Goal: Task Accomplishment & Management: Use online tool/utility

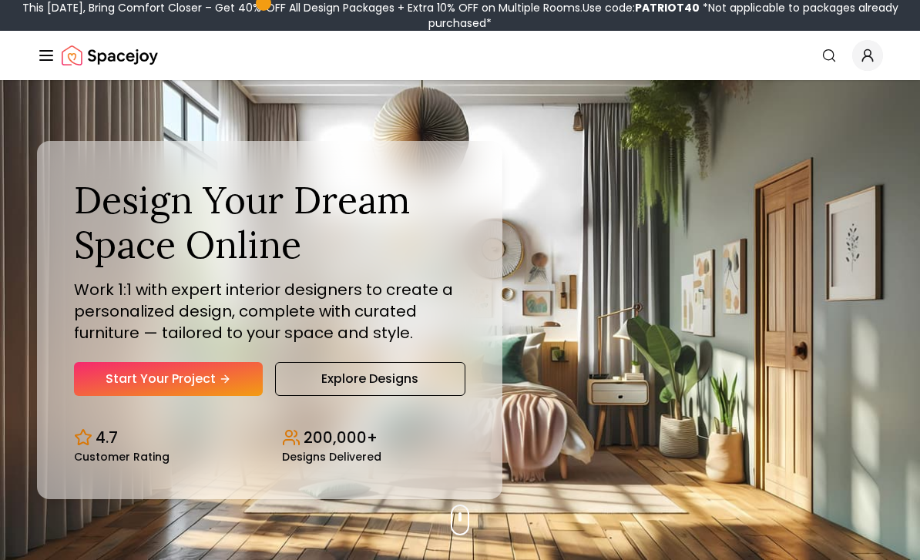
click at [215, 396] on link "Start Your Project" at bounding box center [168, 379] width 189 height 34
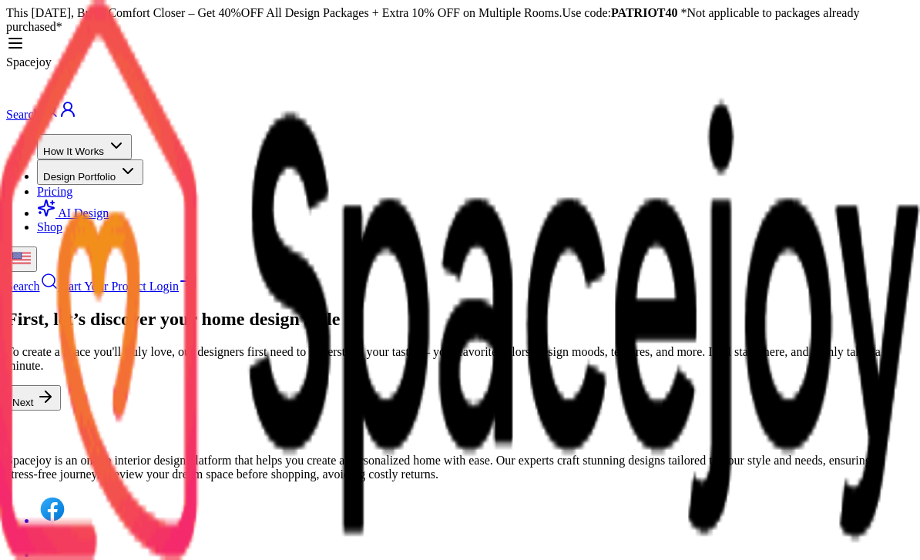
click at [51, 397] on icon at bounding box center [45, 397] width 11 height 0
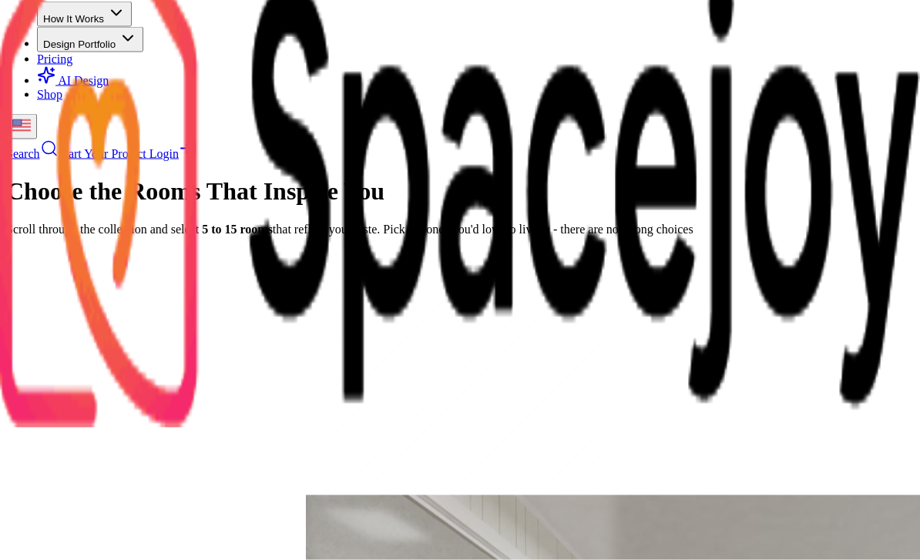
scroll to position [133, 0]
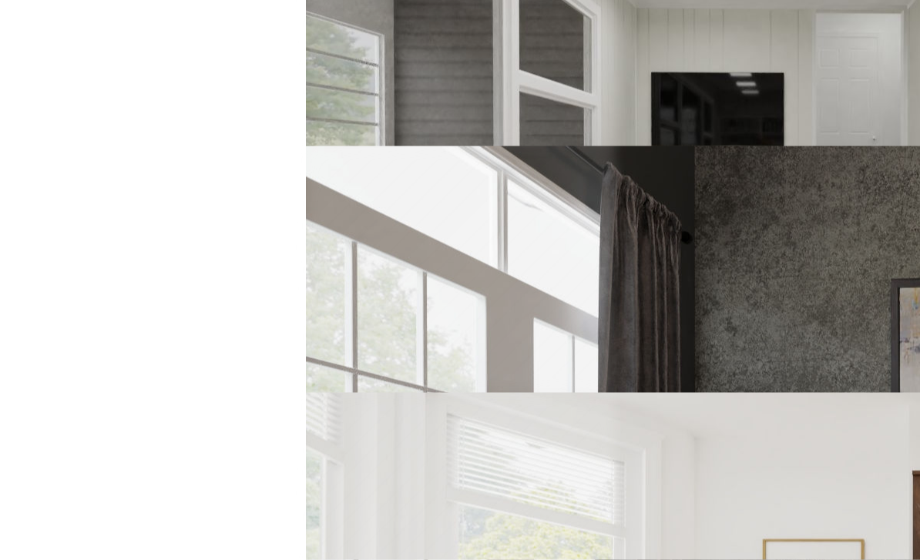
scroll to position [742, 0]
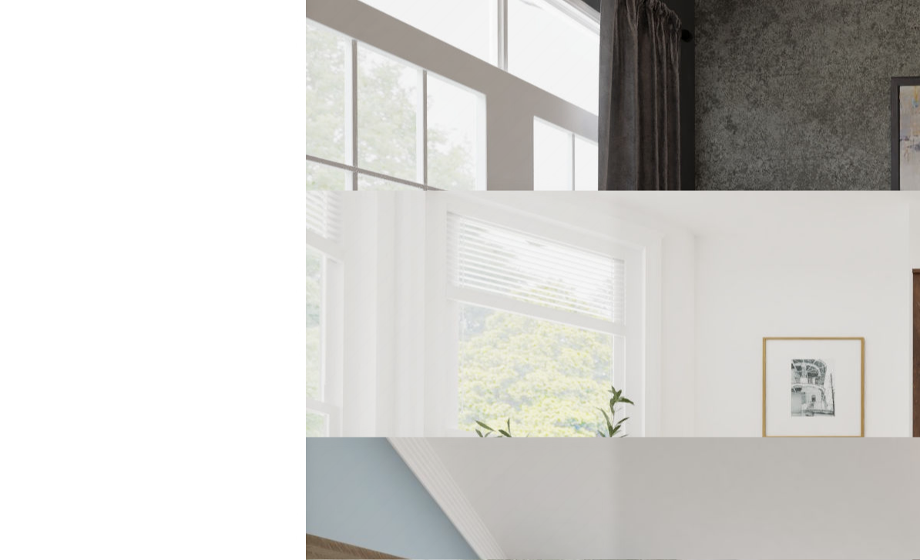
scroll to position [945, 0]
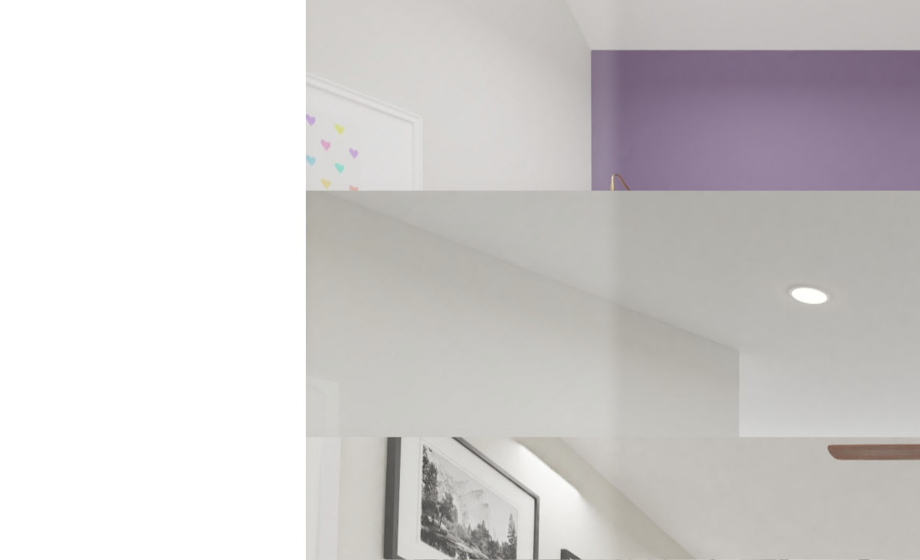
scroll to position [2178, 0]
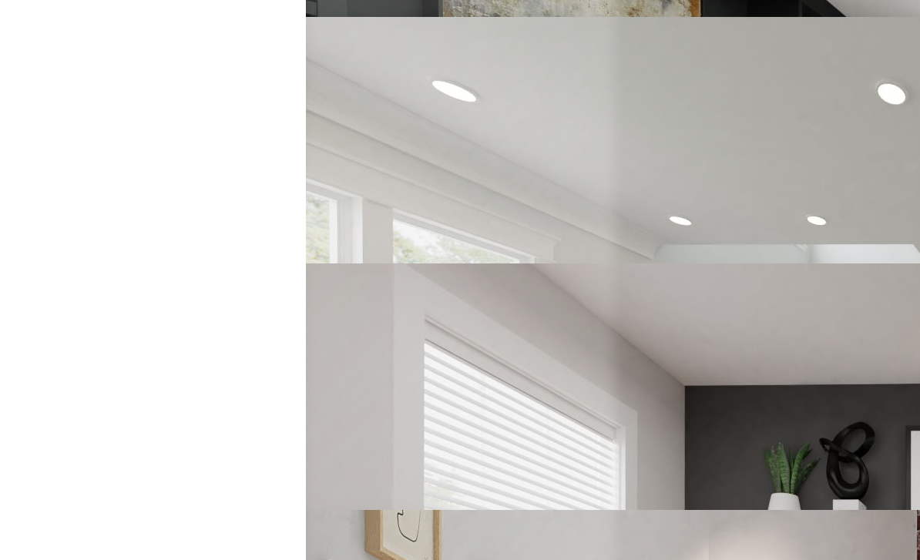
scroll to position [3360, 0]
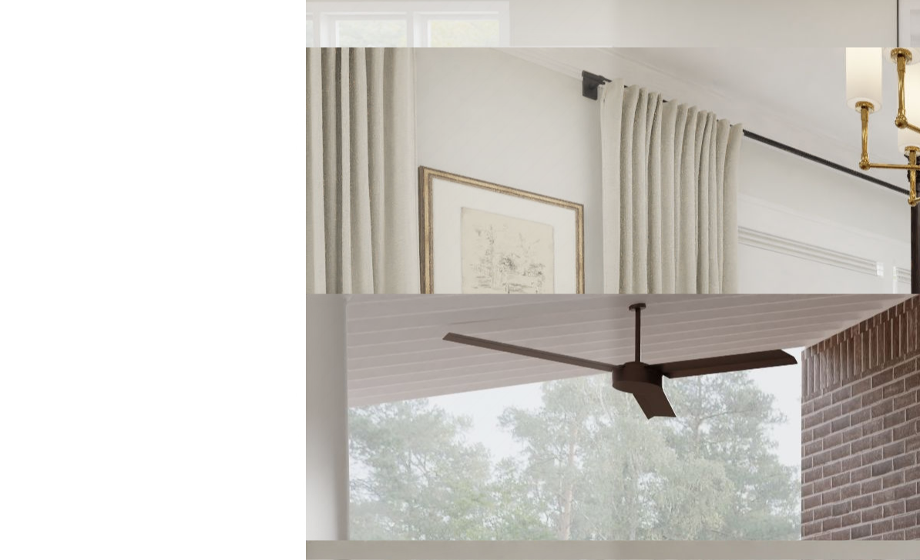
scroll to position [4798, 0]
